Goal: Task Accomplishment & Management: Use online tool/utility

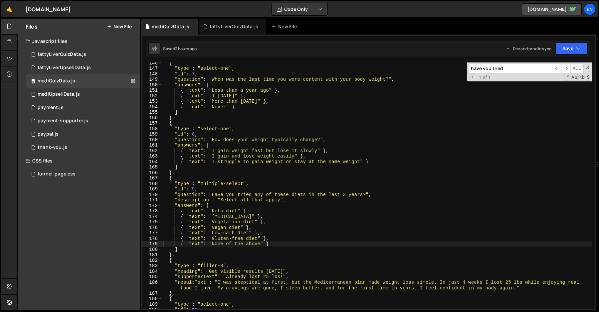
scroll to position [798, 0]
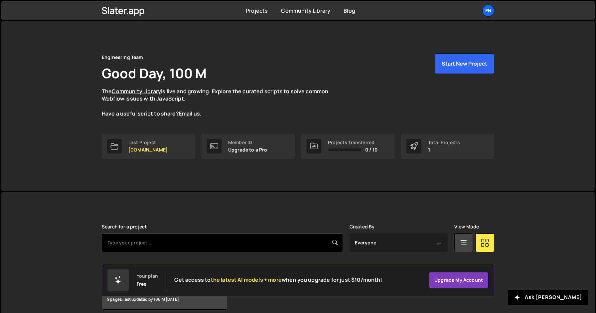
scroll to position [30, 0]
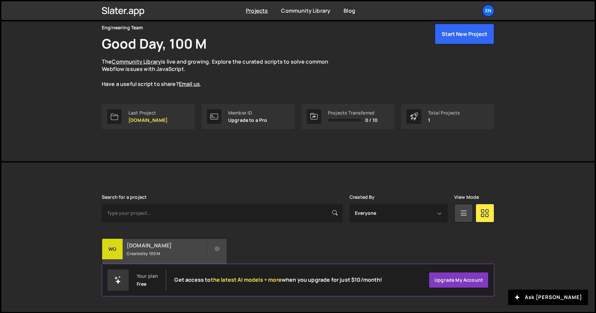
click at [141, 256] on small "Created by 100 M" at bounding box center [167, 254] width 80 height 6
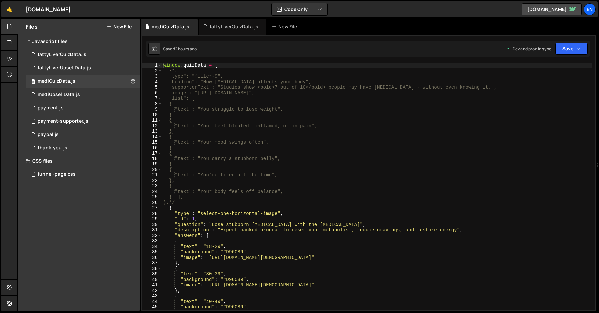
type textarea "{"
click at [244, 119] on div "window . quizData = [ /*{ "type": "filler-9", "heading": "How fatty liver affec…" at bounding box center [377, 192] width 430 height 258
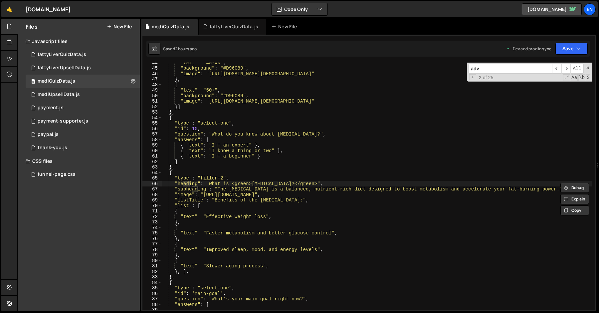
scroll to position [1491, 0]
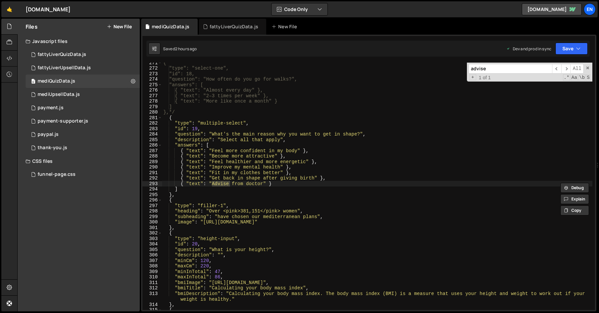
type input "advise"
click at [226, 186] on div "{ "type": "select-one", "id": 18, "question": "How often do you go for walks?",…" at bounding box center [377, 186] width 430 height 247
type textarea "{ "text": "Advice from doctor" }"
click at [589, 68] on span at bounding box center [587, 68] width 5 height 5
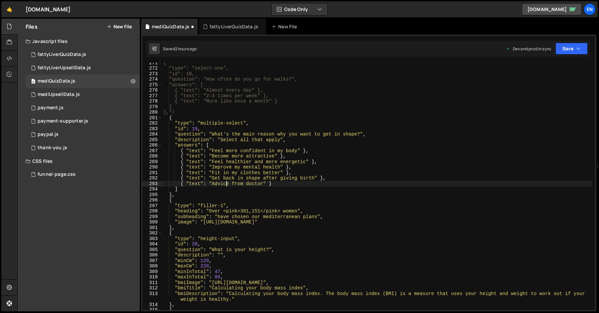
click at [580, 55] on div "Saved 2 hours ago Dev and prod in sync Upgrade to Edit Save Save to Staging S S…" at bounding box center [367, 49] width 443 height 16
click at [568, 49] on button "Save" at bounding box center [571, 49] width 32 height 12
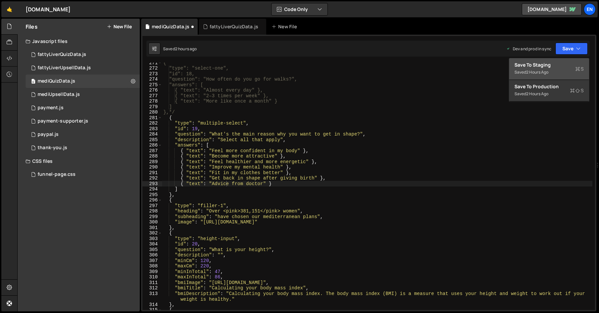
click at [548, 64] on div "Save to Staging S" at bounding box center [548, 65] width 69 height 7
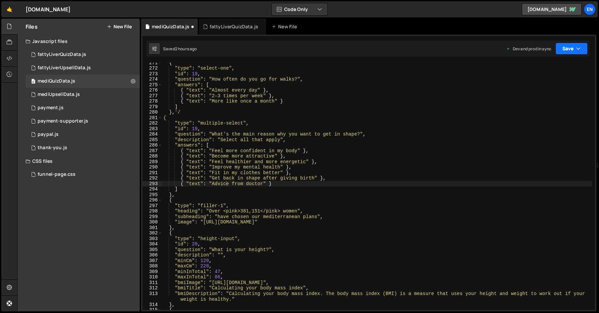
click at [565, 50] on button "Save" at bounding box center [571, 49] width 32 height 12
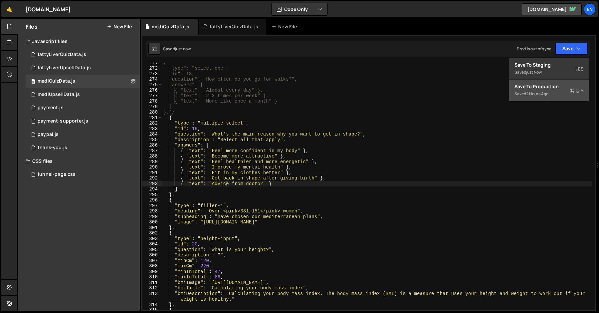
click at [536, 92] on div "2 hours ago" at bounding box center [537, 94] width 22 height 6
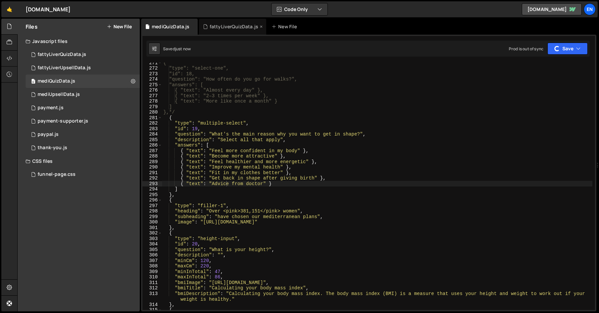
click at [219, 29] on div "fattyLiverQuizData.js" at bounding box center [234, 26] width 49 height 7
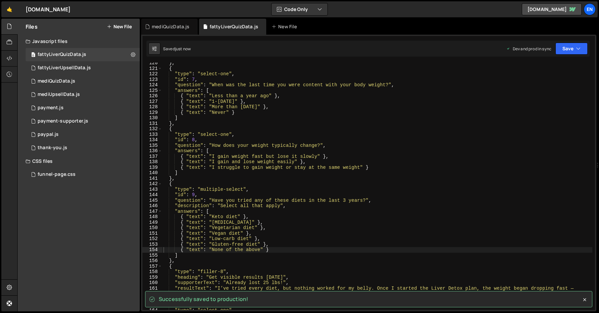
type textarea "{ "text": "More than 3 years ago" },"
click at [222, 105] on div "} , { "type" : "select-one" , "id" : 7 , "question" : "When was the last time y…" at bounding box center [377, 189] width 430 height 258
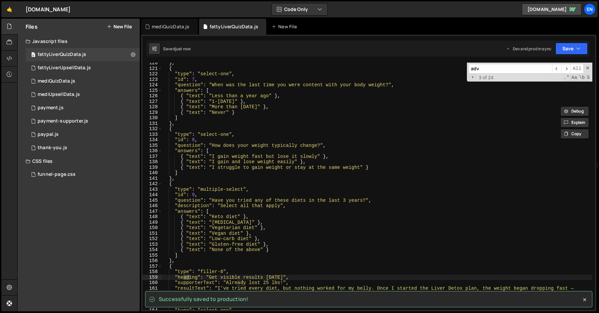
scroll to position [1458, 0]
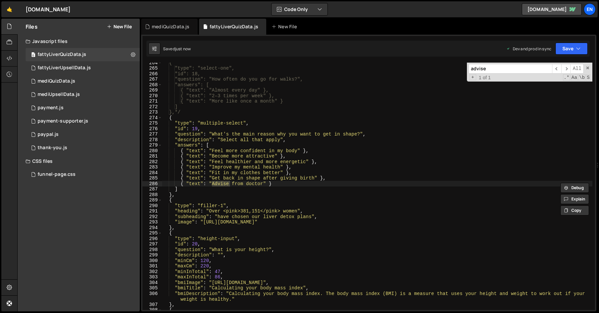
type input "advise"
click at [226, 181] on div "{ "type": "select-one", "id": 18, "question": "How often do you go for walks?",…" at bounding box center [377, 186] width 430 height 247
type textarea "{ "text": "Advice from doctor" }"
click at [558, 52] on button "Save" at bounding box center [571, 49] width 32 height 12
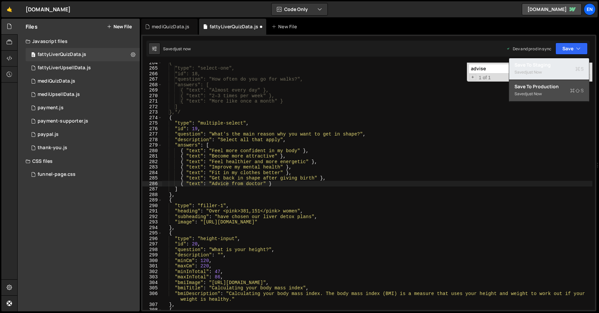
click at [558, 68] on div "Saved just now" at bounding box center [548, 72] width 69 height 8
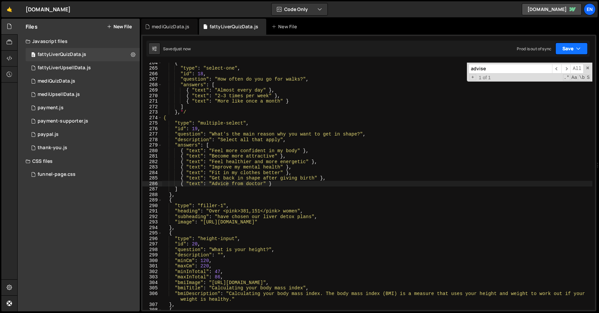
click at [567, 54] on button "Save" at bounding box center [571, 49] width 32 height 12
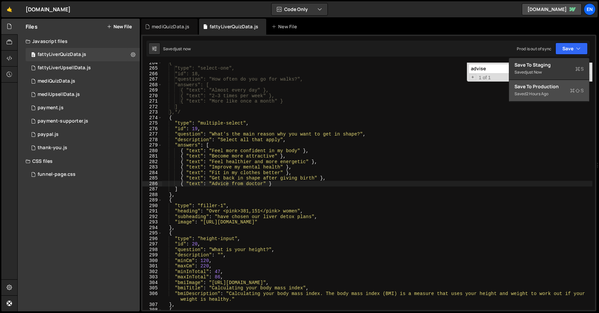
click at [536, 93] on div "2 hours ago" at bounding box center [537, 94] width 22 height 6
